Goal: Task Accomplishment & Management: Manage account settings

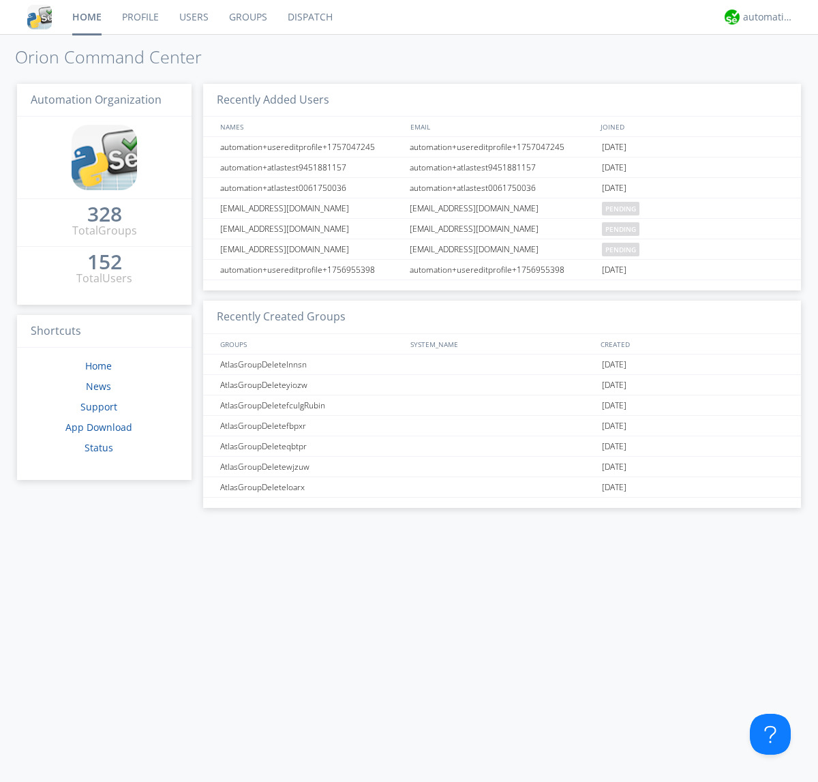
click at [193, 17] on link "Users" at bounding box center [194, 17] width 50 height 34
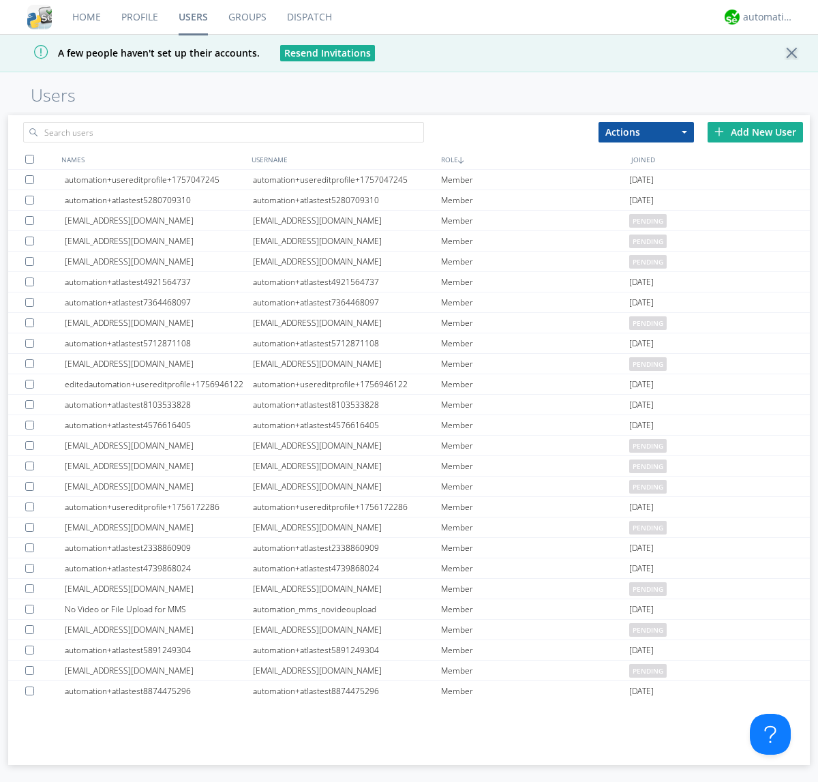
click at [755, 132] on div "Add New User" at bounding box center [755, 132] width 95 height 20
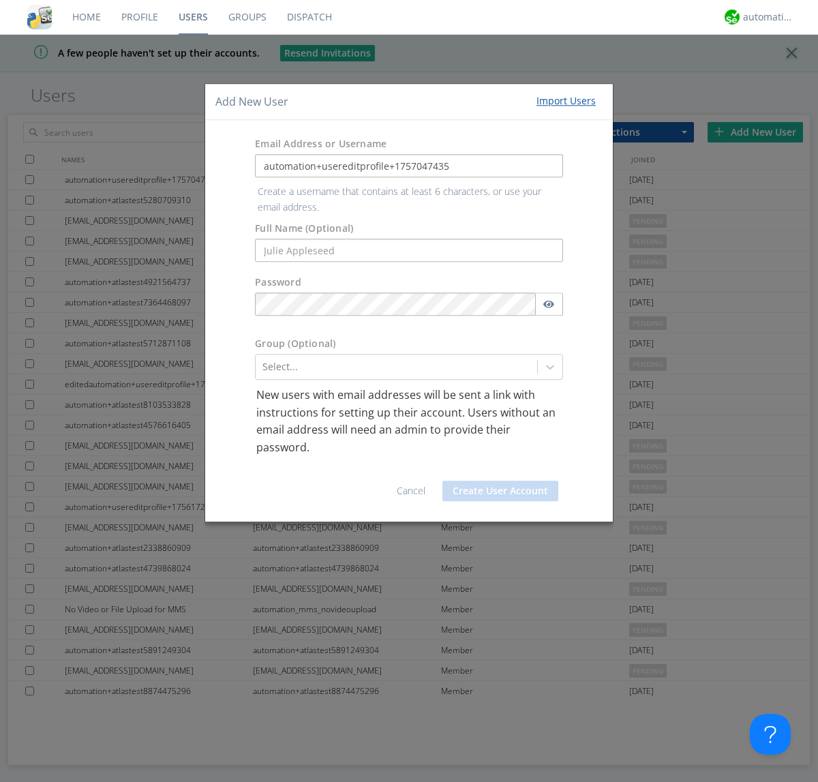
type input "automation+usereditprofile+1757047435"
click at [500, 481] on button "Create User Account" at bounding box center [501, 491] width 116 height 20
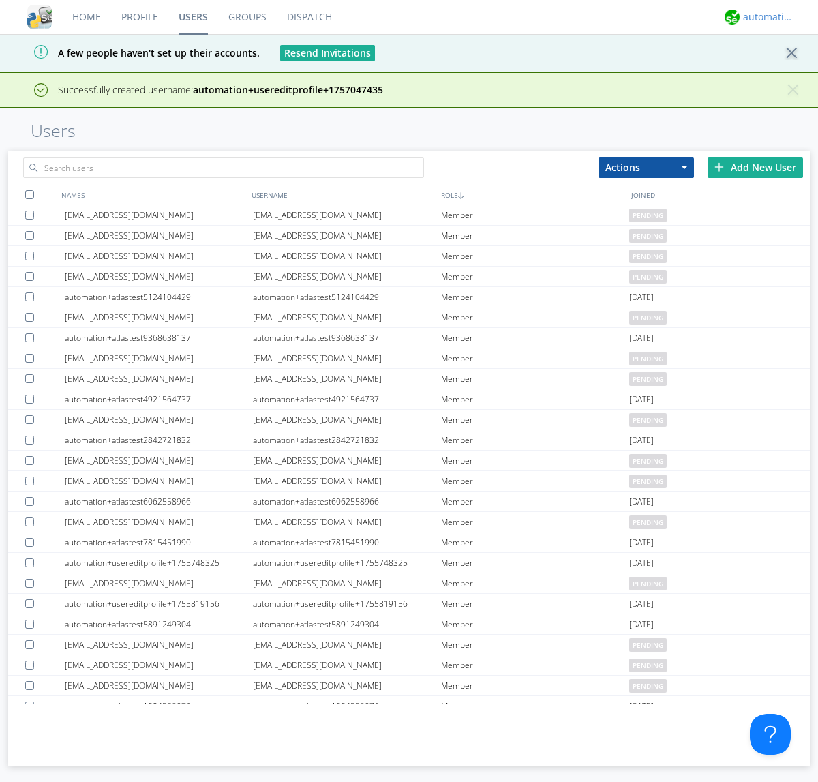
click at [765, 17] on div "automation+atlas" at bounding box center [768, 17] width 51 height 14
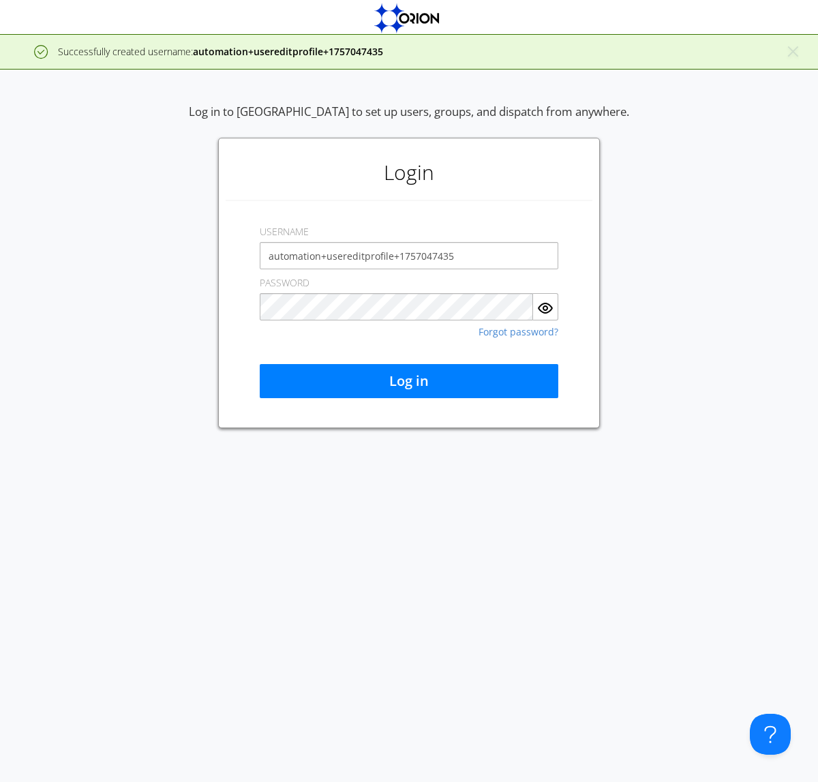
type input "automation+usereditprofile+1757047435"
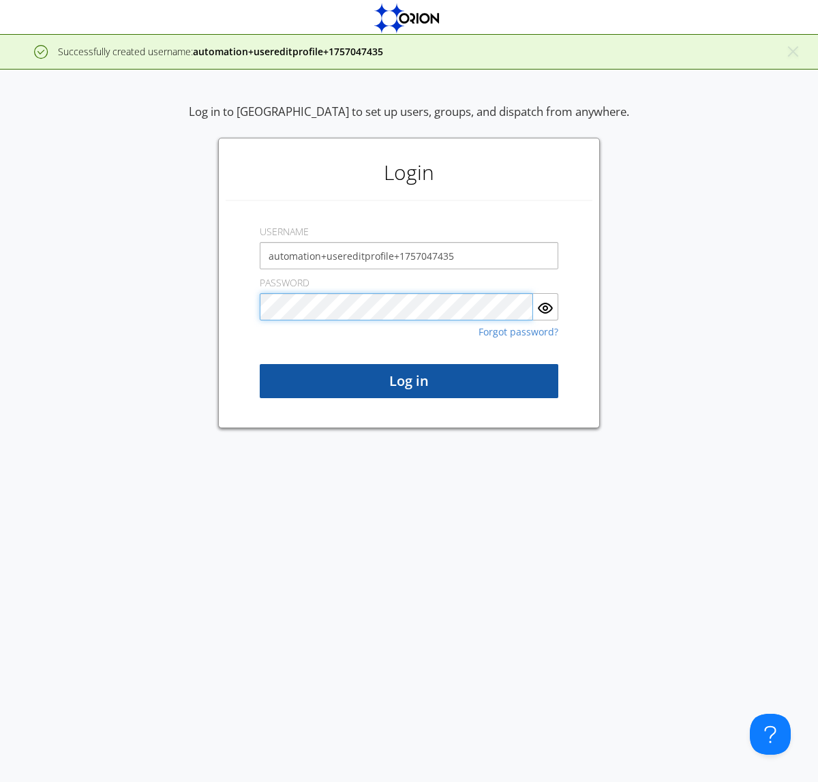
click at [409, 381] on button "Log in" at bounding box center [409, 381] width 299 height 34
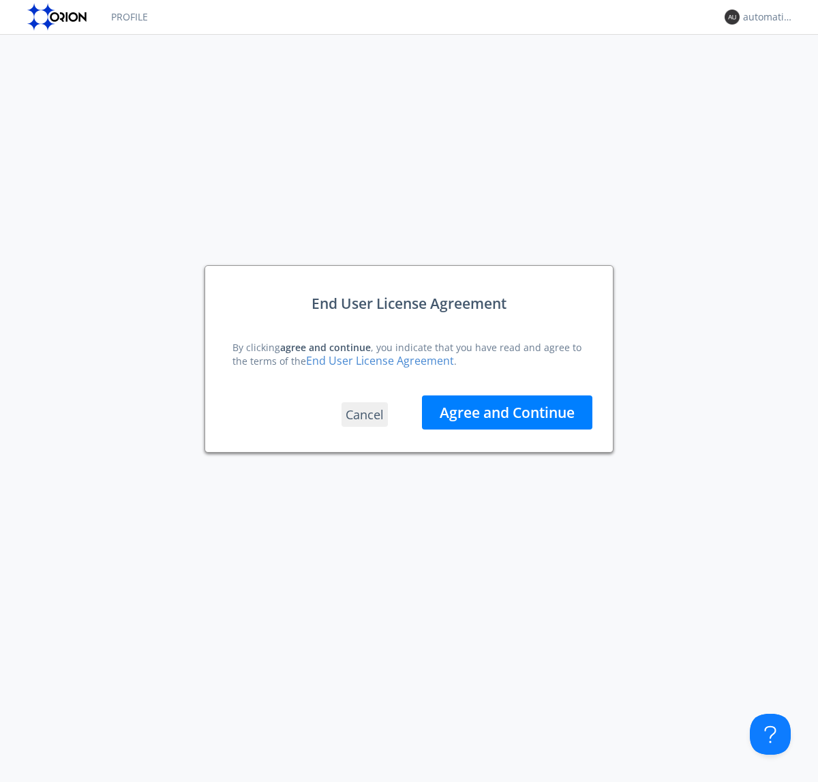
click at [507, 412] on button "Agree and Continue" at bounding box center [507, 412] width 170 height 34
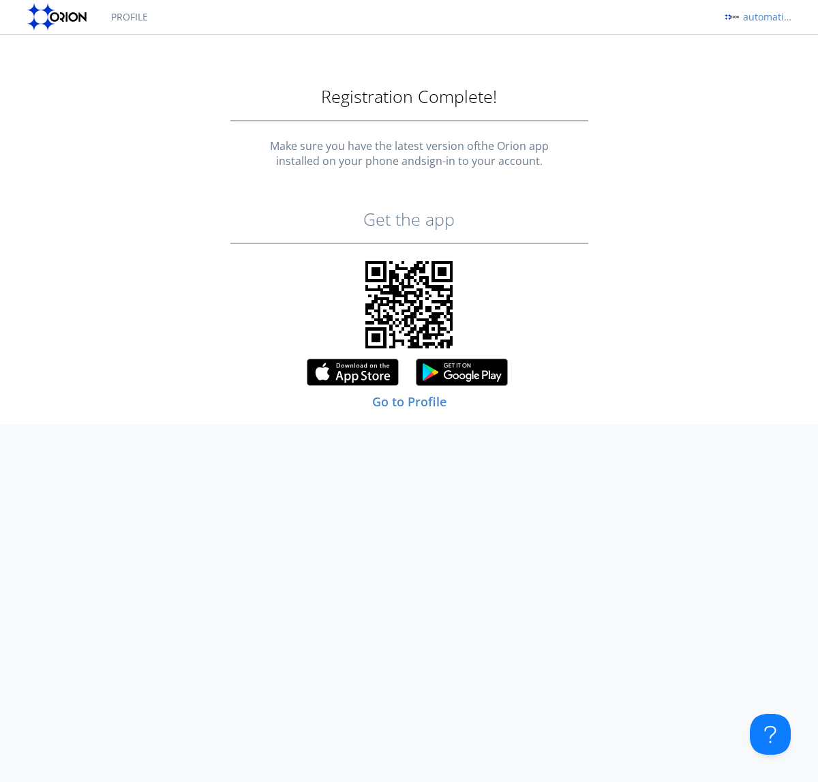
click at [765, 17] on div "automation+usereditprofile+1757047435" at bounding box center [768, 17] width 51 height 14
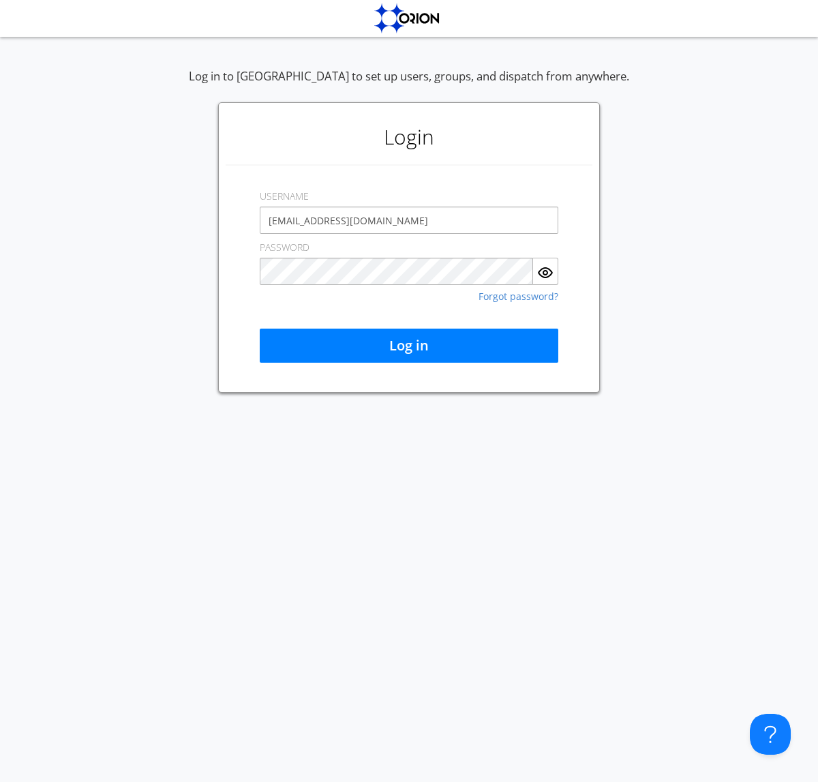
type input "[EMAIL_ADDRESS][DOMAIN_NAME]"
click at [409, 346] on button "Log in" at bounding box center [409, 346] width 299 height 34
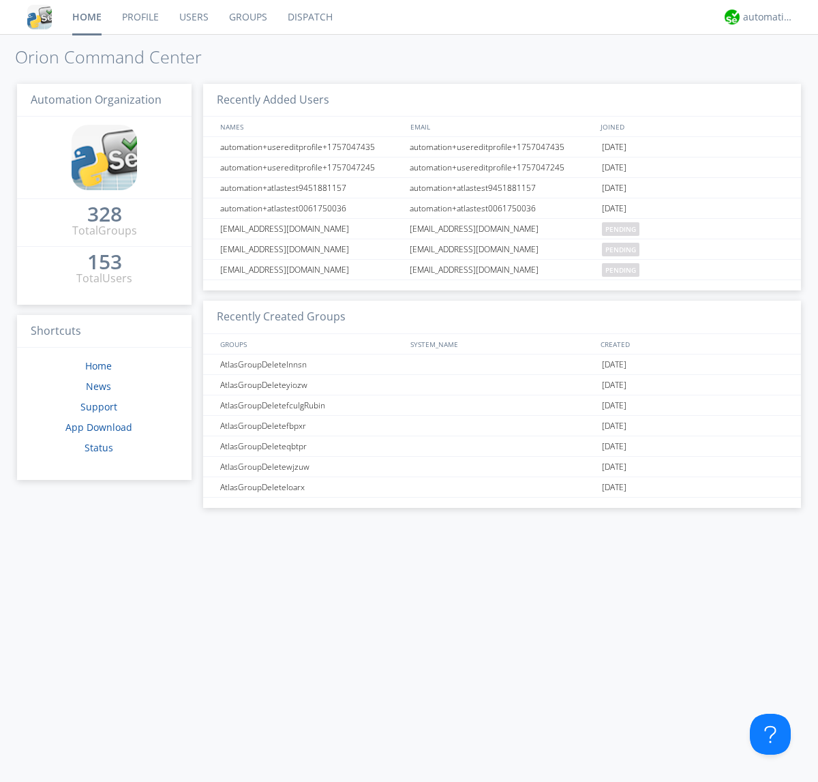
click at [193, 17] on link "Users" at bounding box center [194, 17] width 50 height 34
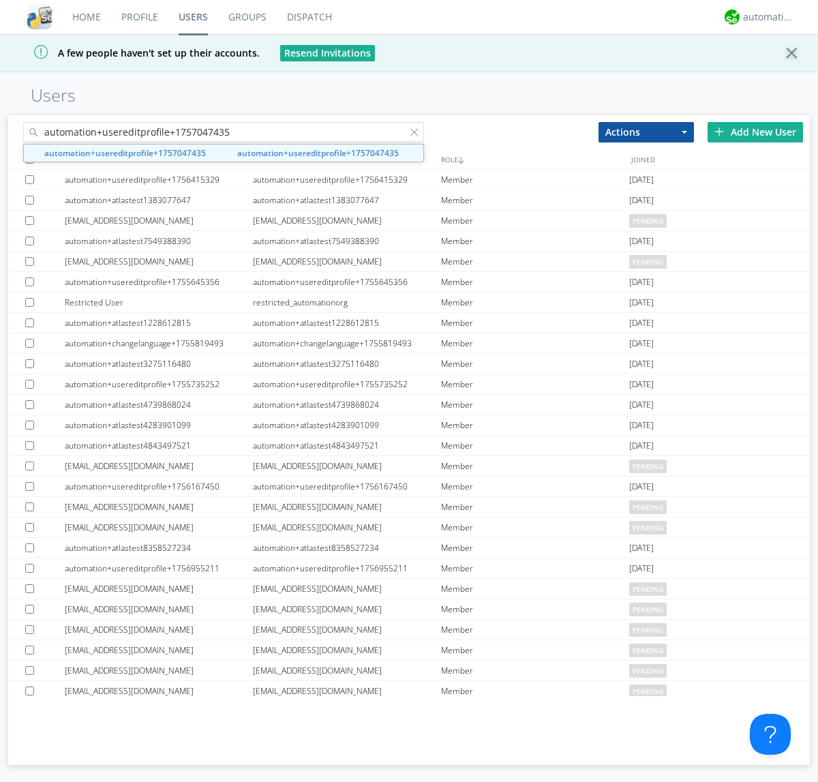
type input "automation+usereditprofile+1757047435"
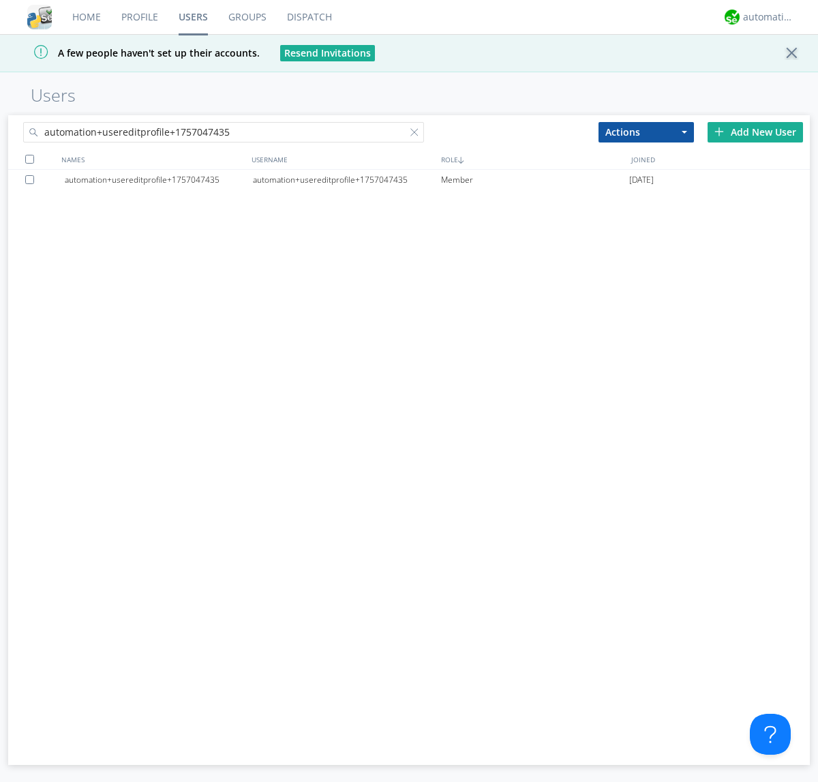
click at [346, 179] on div "automation+usereditprofile+1757047435" at bounding box center [347, 180] width 188 height 20
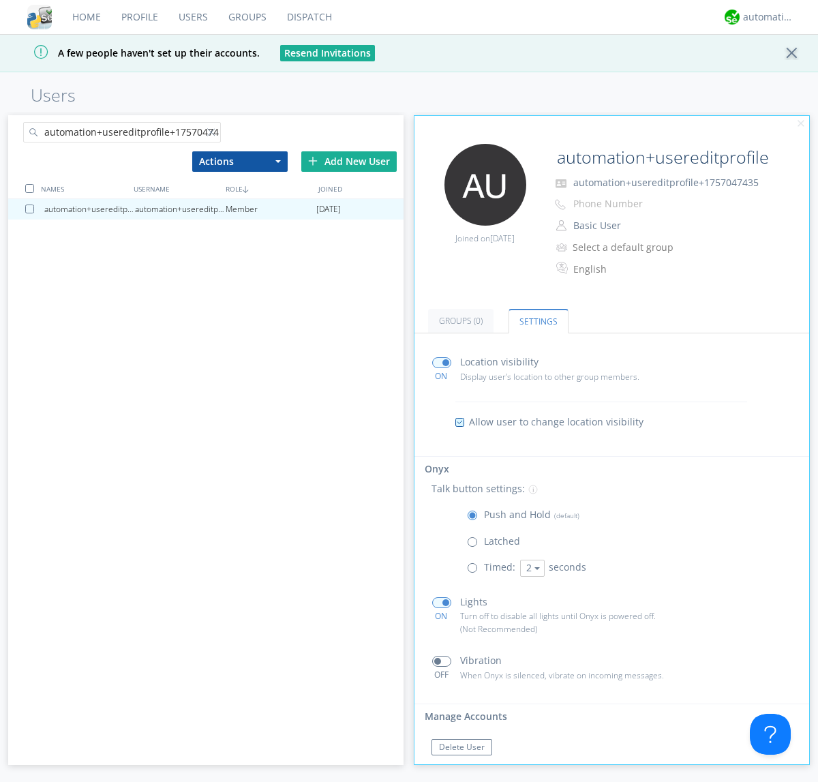
click at [468, 766] on button "Reset Password" at bounding box center [469, 774] width 75 height 16
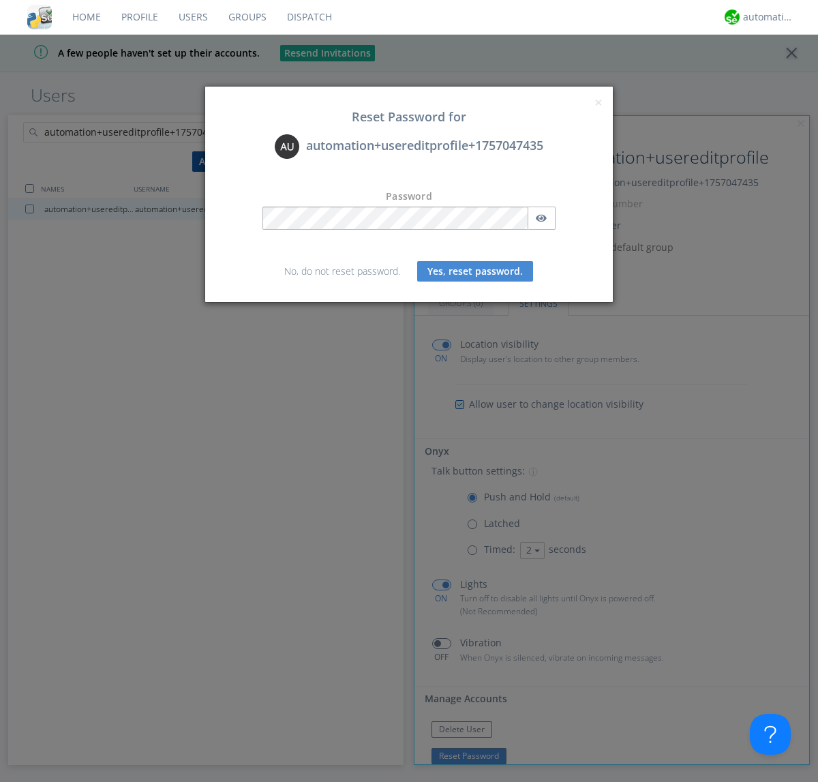
click at [475, 271] on button "Yes, reset password." at bounding box center [475, 271] width 116 height 20
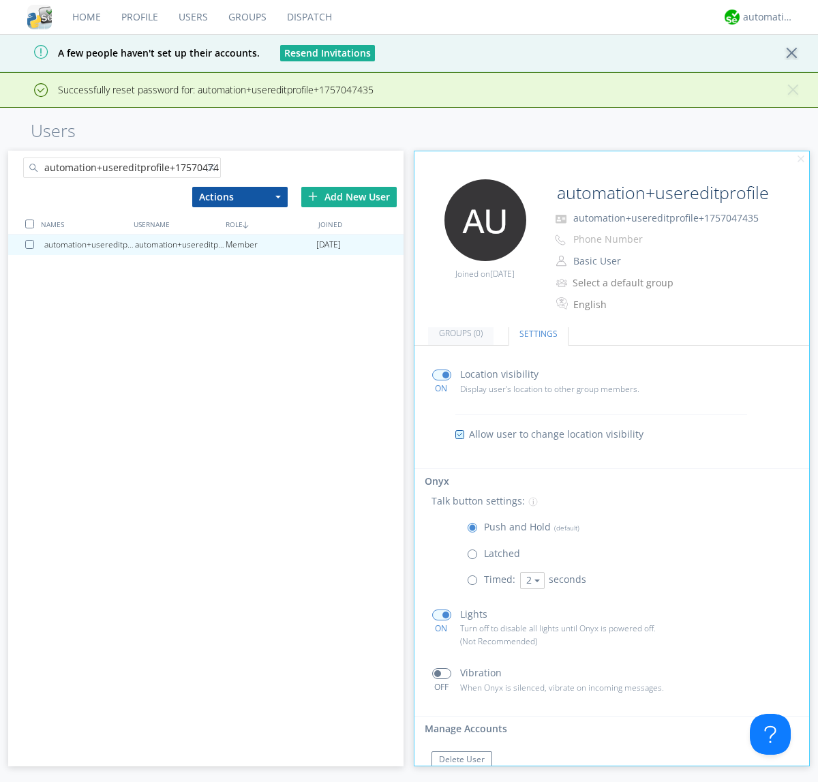
scroll to position [57, 0]
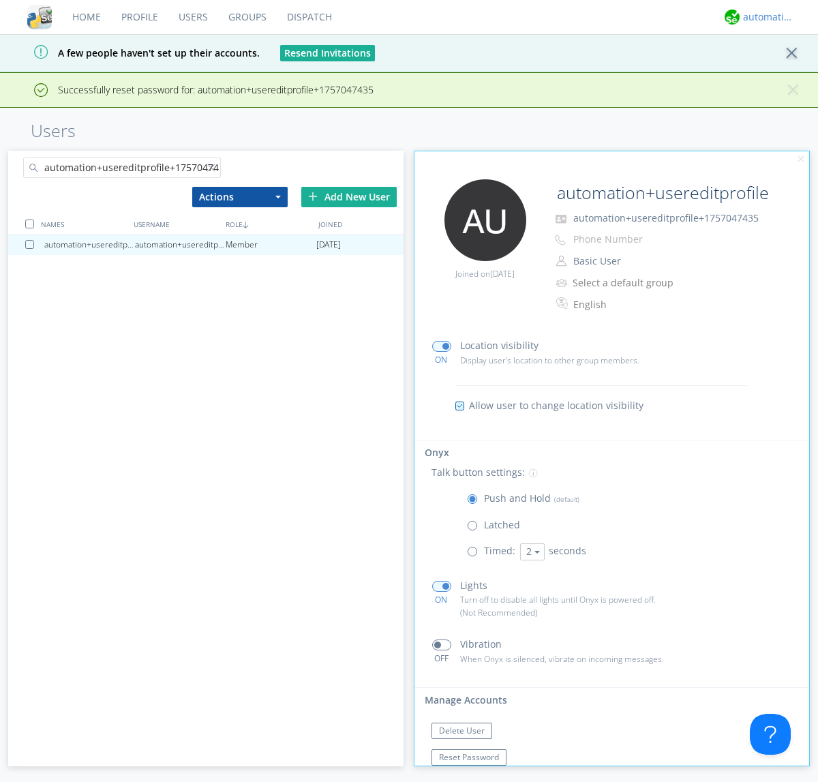
click at [765, 17] on div "automation+atlas" at bounding box center [768, 17] width 51 height 14
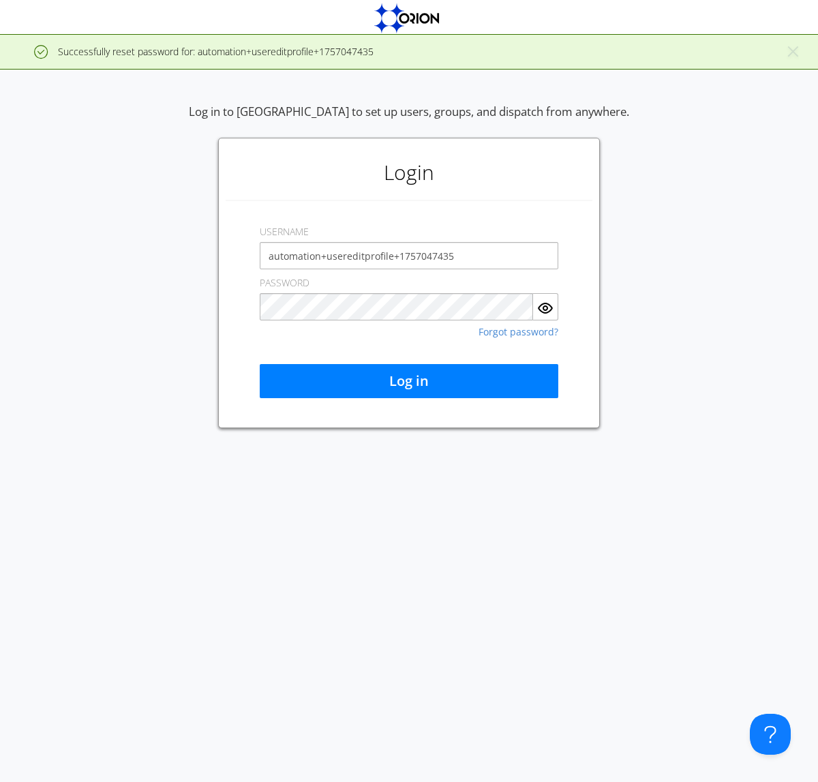
type input "automation+usereditprofile+1757047435"
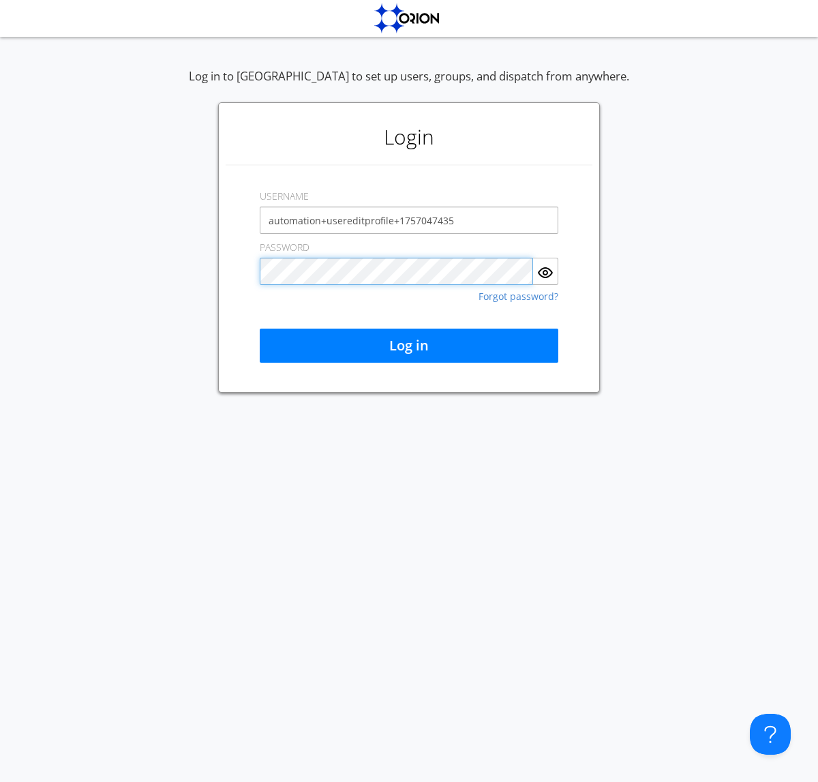
click at [409, 346] on button "Log in" at bounding box center [409, 346] width 299 height 34
